Goal: Book appointment/travel/reservation

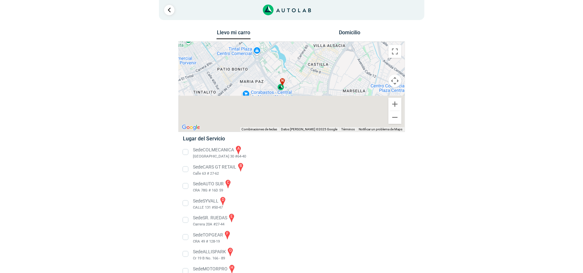
drag, startPoint x: 296, startPoint y: 116, endPoint x: 310, endPoint y: 51, distance: 66.6
click at [310, 51] on div "a b c d e f g" at bounding box center [292, 87] width 226 height 90
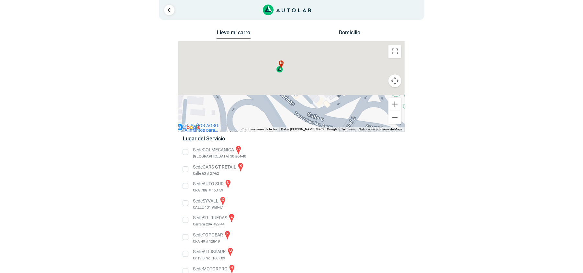
drag, startPoint x: 300, startPoint y: 56, endPoint x: 289, endPoint y: 129, distance: 73.7
click at [289, 129] on div "a b c d e f g" at bounding box center [292, 87] width 226 height 90
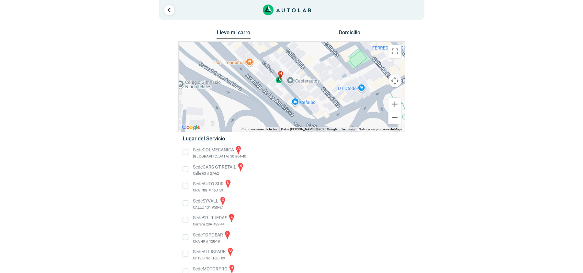
click at [280, 81] on div "n" at bounding box center [279, 77] width 7 height 12
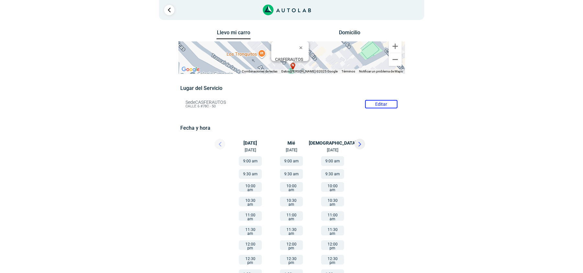
click at [361, 142] on button at bounding box center [360, 144] width 11 height 11
click at [291, 211] on button "11:00 am" at bounding box center [291, 216] width 23 height 10
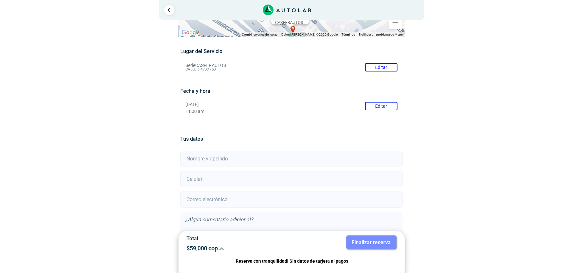
scroll to position [79, 0]
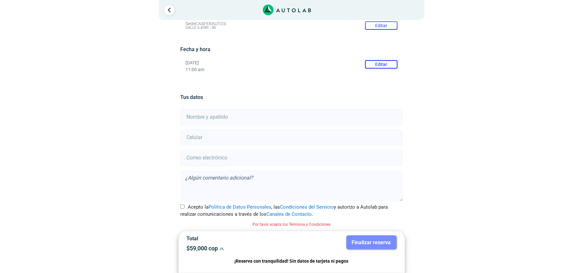
click at [214, 115] on input "text" at bounding box center [291, 117] width 222 height 16
type input "[PERSON_NAME]"
click at [209, 133] on input "number" at bounding box center [291, 138] width 222 height 16
type input "3127029967"
click at [198, 161] on input "email" at bounding box center [291, 158] width 222 height 16
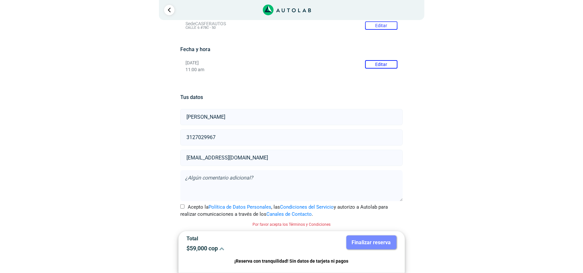
type input "[EMAIL_ADDRESS][DOMAIN_NAME]"
click at [183, 205] on input "Acepto la Política de Datos Personales , las Condiciones del Servicio y autoriz…" at bounding box center [182, 207] width 4 height 4
checkbox input "true"
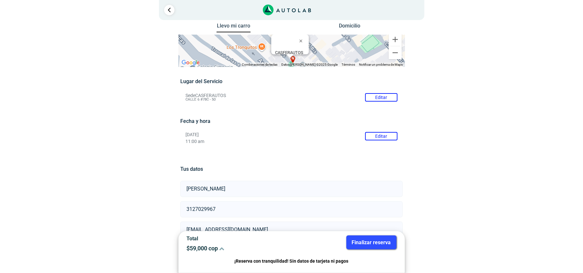
scroll to position [0, 0]
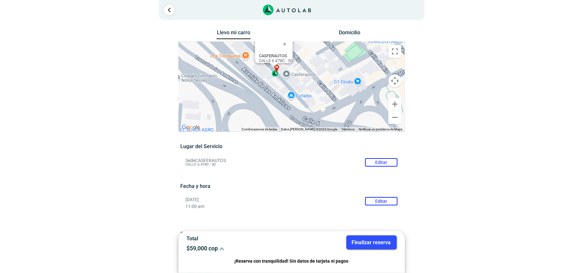
drag, startPoint x: 281, startPoint y: 97, endPoint x: 263, endPoint y: 69, distance: 33.8
click at [263, 69] on div "a b c d e f g" at bounding box center [292, 87] width 226 height 90
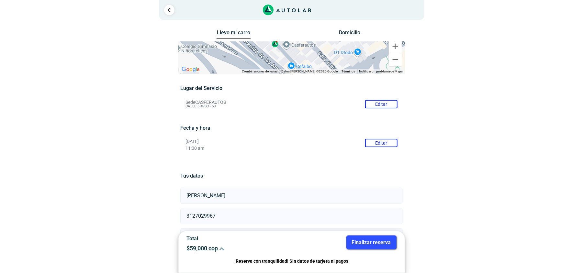
click at [376, 243] on button "Finalizar reserva" at bounding box center [371, 243] width 50 height 14
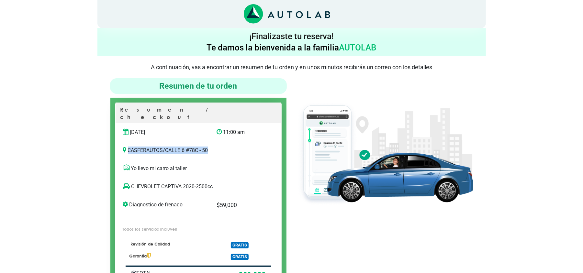
drag, startPoint x: 128, startPoint y: 142, endPoint x: 210, endPoint y: 140, distance: 82.3
click at [210, 147] on p "CASFERAUTOS / CALLE 6 #78C - 50" at bounding box center [198, 151] width 151 height 8
copy p "CASFERAUTOS / CALLE 6 #78C - 50"
click at [176, 147] on p "CASFERAUTOS / CALLE 6 #78C - 50" at bounding box center [198, 151] width 151 height 8
click at [201, 85] on h4 "Resumen de tu orden" at bounding box center [199, 86] width 172 height 10
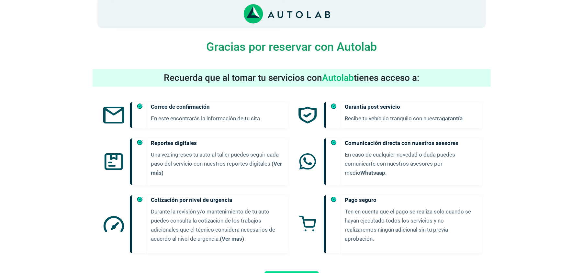
scroll to position [317, 0]
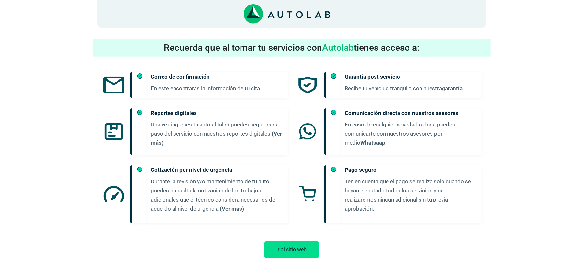
click at [287, 242] on button "Ir al sitio web" at bounding box center [292, 250] width 54 height 17
